Goal: Information Seeking & Learning: Learn about a topic

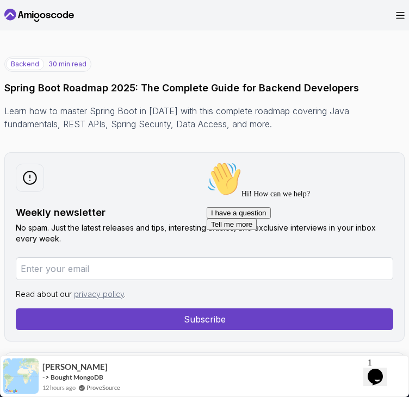
click at [38, 16] on icon at bounding box center [39, 15] width 70 height 17
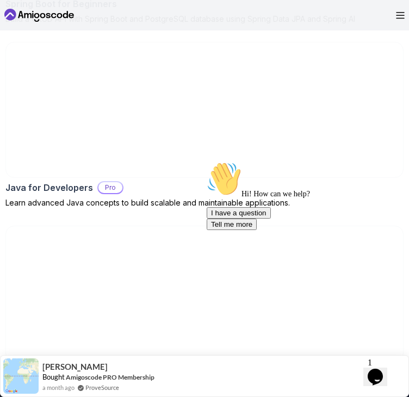
scroll to position [1156, 0]
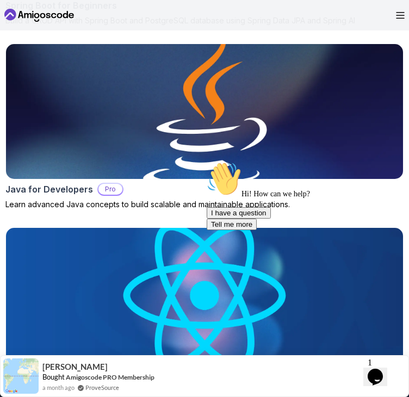
click at [150, 128] on img at bounding box center [204, 112] width 417 height 142
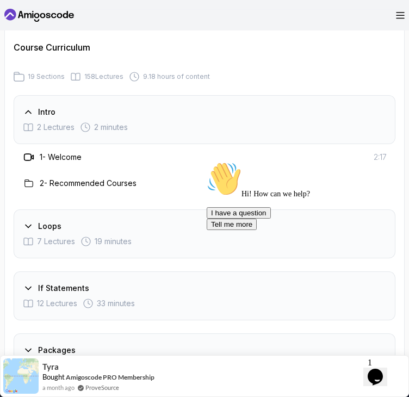
scroll to position [1683, 0]
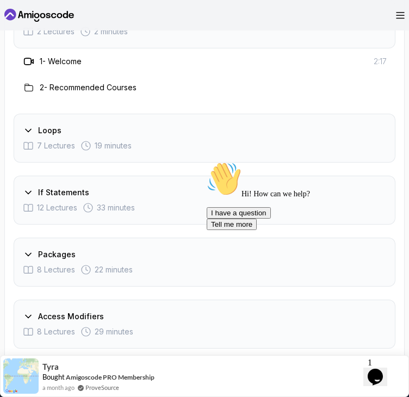
click at [23, 125] on icon at bounding box center [28, 130] width 11 height 11
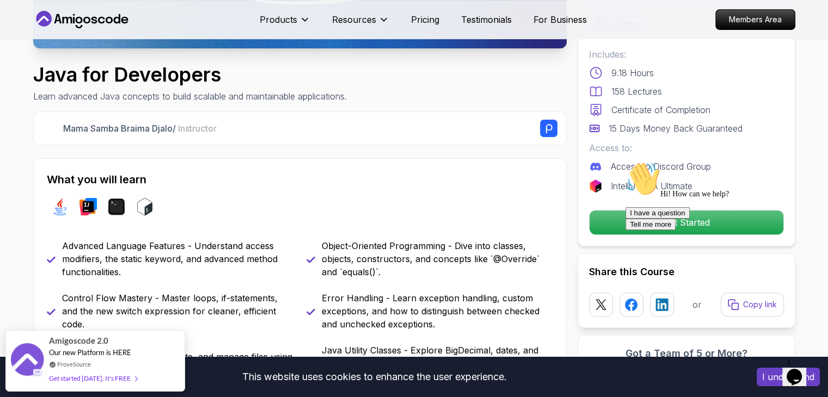
scroll to position [0, 0]
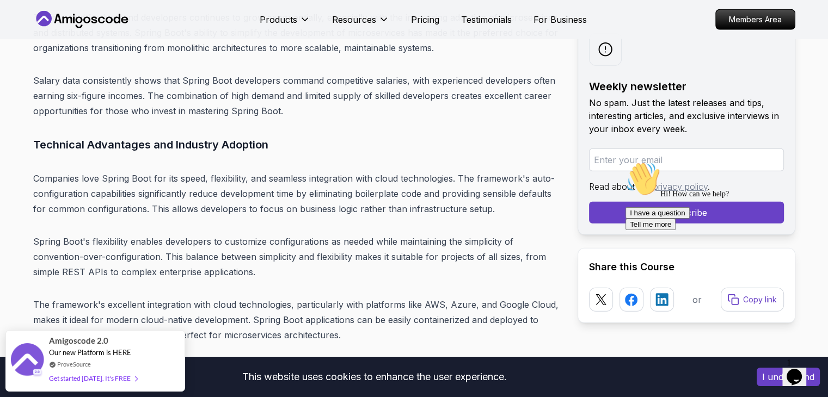
scroll to position [3051, 0]
drag, startPoint x: 614, startPoint y: 9, endPoint x: 305, endPoint y: 303, distance: 427.3
click at [305, 303] on p "The framework's excellent integration with cloud technologies, particularly wit…" at bounding box center [296, 321] width 527 height 46
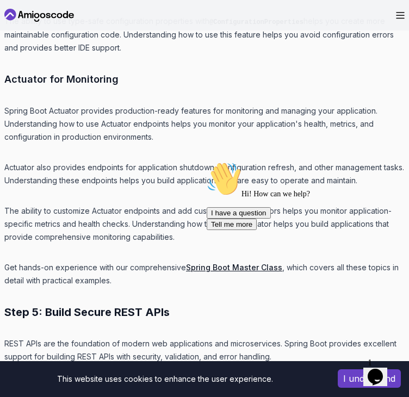
scroll to position [6074, 0]
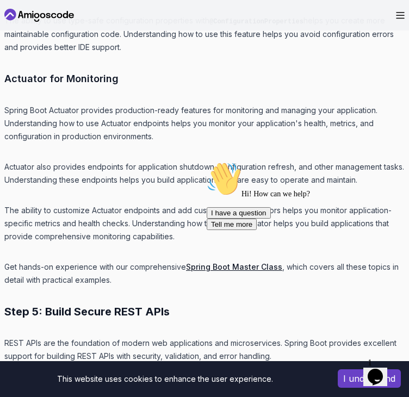
click at [387, 162] on div "Chat attention grabber" at bounding box center [305, 162] width 196 height 0
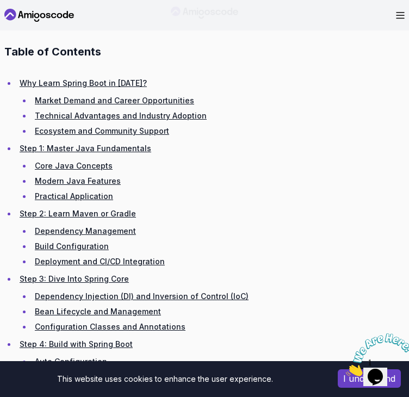
scroll to position [1542, 0]
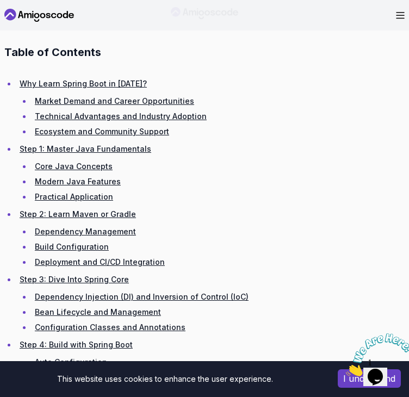
click at [98, 231] on link "Dependency Management" at bounding box center [85, 231] width 101 height 9
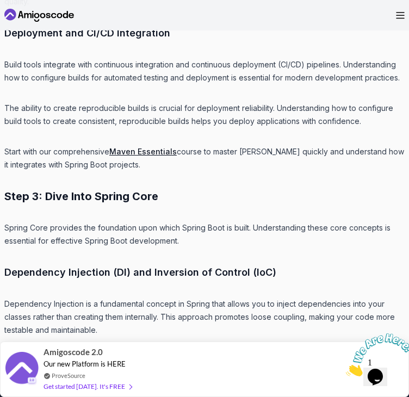
scroll to position [4558, 0]
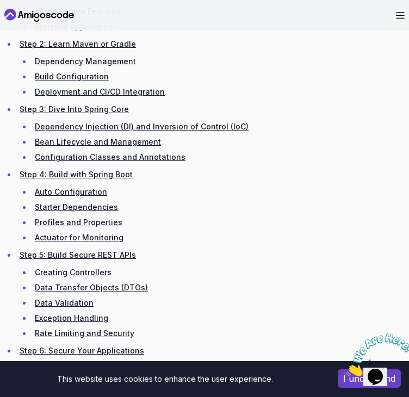
scroll to position [1542, 0]
